Goal: Information Seeking & Learning: Learn about a topic

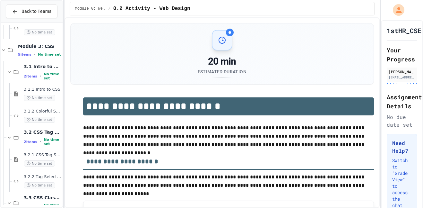
scroll to position [723, 0]
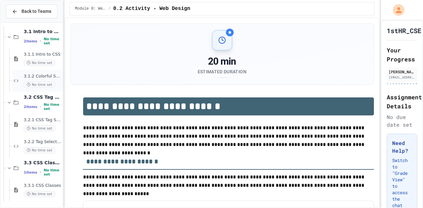
click at [44, 78] on span "3.1.2 Colorful Style Sheets" at bounding box center [43, 76] width 38 height 5
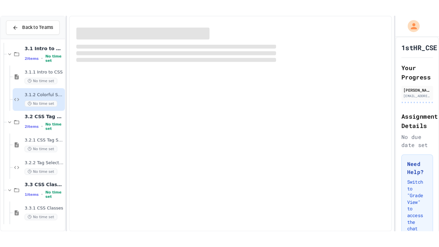
scroll to position [716, 0]
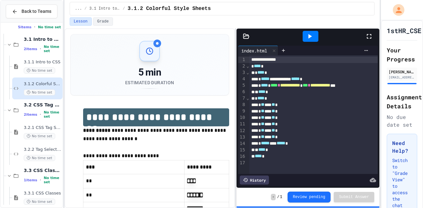
click at [367, 34] on icon at bounding box center [369, 36] width 8 height 8
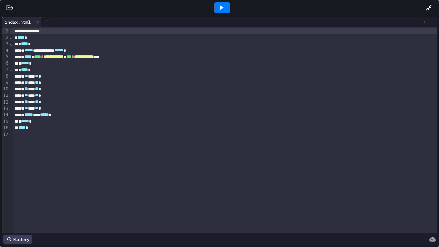
click at [213, 4] on div at bounding box center [222, 7] width 22 height 17
click at [218, 4] on icon at bounding box center [221, 8] width 8 height 8
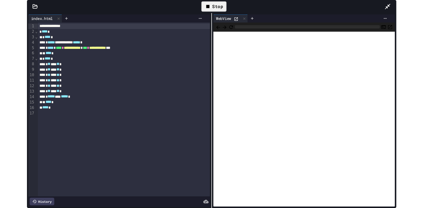
scroll to position [684, 0]
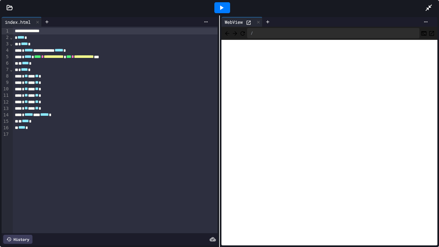
click at [46, 28] on div "**********" at bounding box center [115, 31] width 205 height 6
click at [49, 27] on div "**********" at bounding box center [115, 130] width 205 height 206
click at [48, 22] on icon at bounding box center [46, 21] width 3 height 3
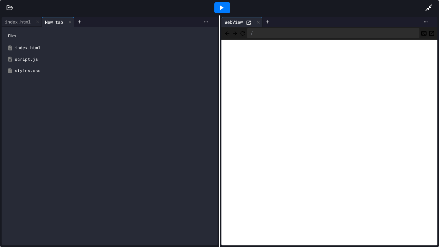
click at [48, 25] on div "New tab" at bounding box center [54, 22] width 24 height 7
click at [35, 76] on div "styles.css" at bounding box center [109, 71] width 209 height 12
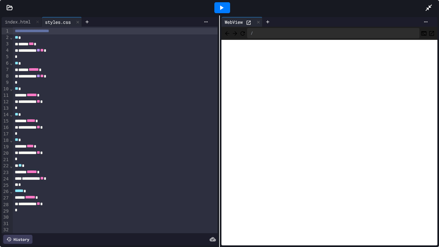
click at [423, 5] on icon at bounding box center [428, 8] width 8 height 8
